Goal: Find specific page/section: Find specific page/section

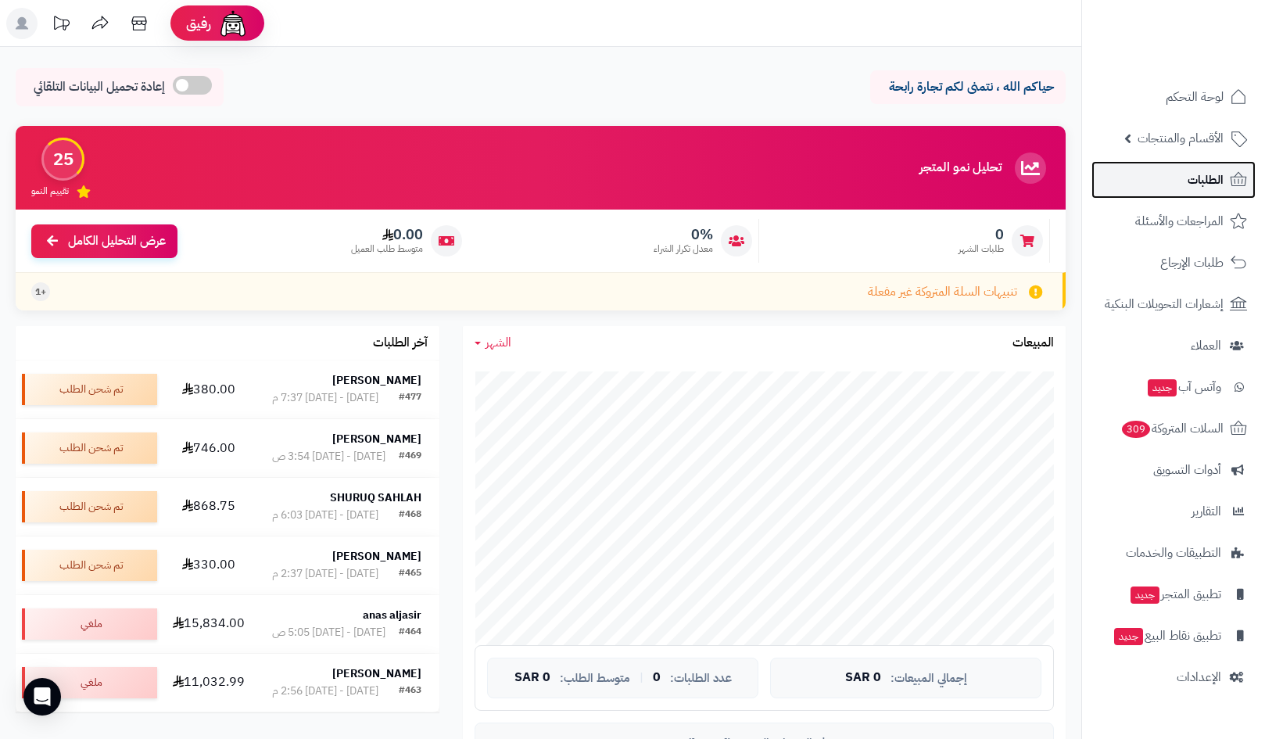
click at [1203, 172] on span "الطلبات" at bounding box center [1206, 180] width 36 height 22
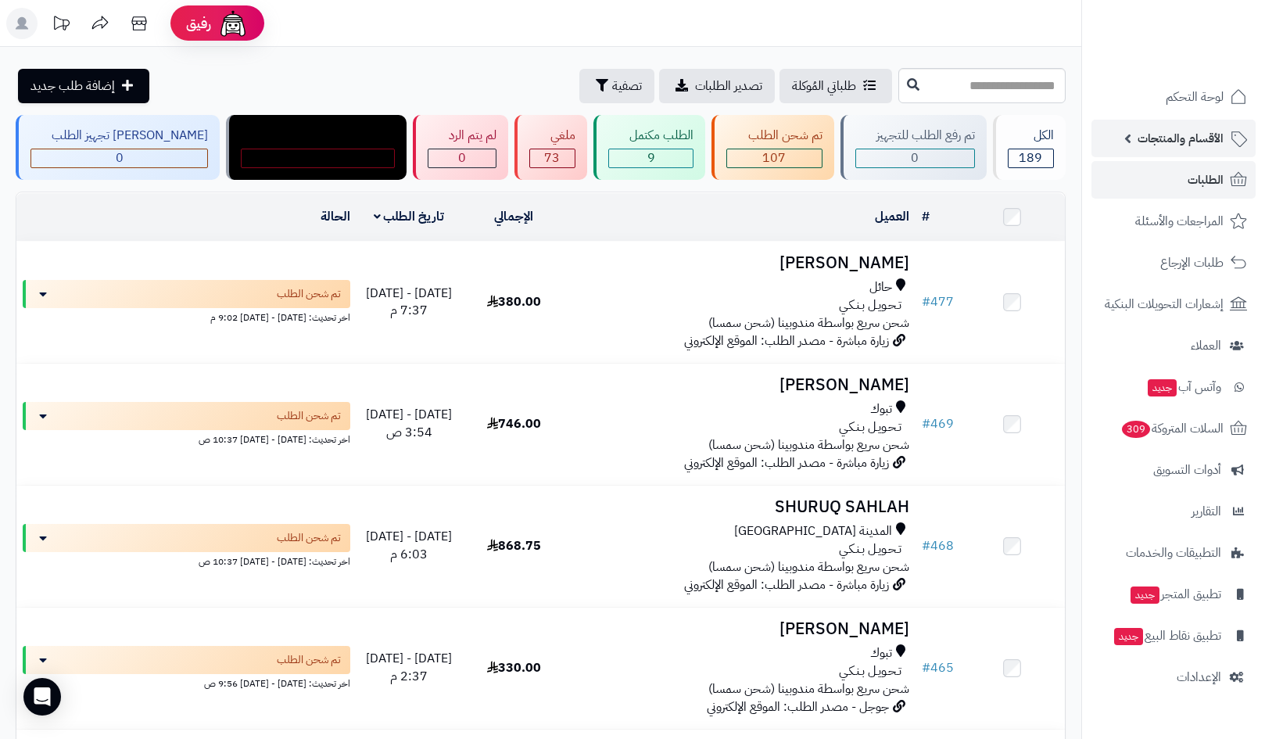
click at [1170, 147] on span "الأقسام والمنتجات" at bounding box center [1180, 138] width 86 height 22
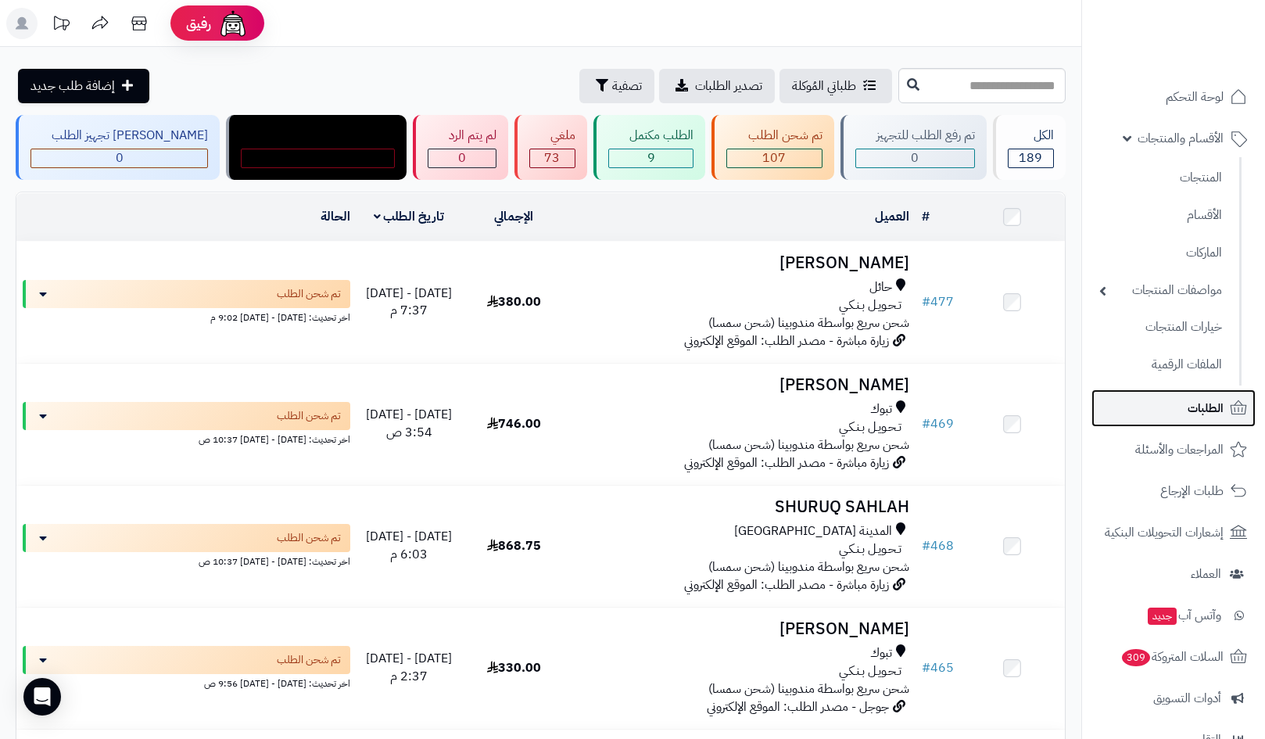
click at [1171, 410] on link "الطلبات" at bounding box center [1173, 408] width 164 height 38
